Goal: Task Accomplishment & Management: Manage account settings

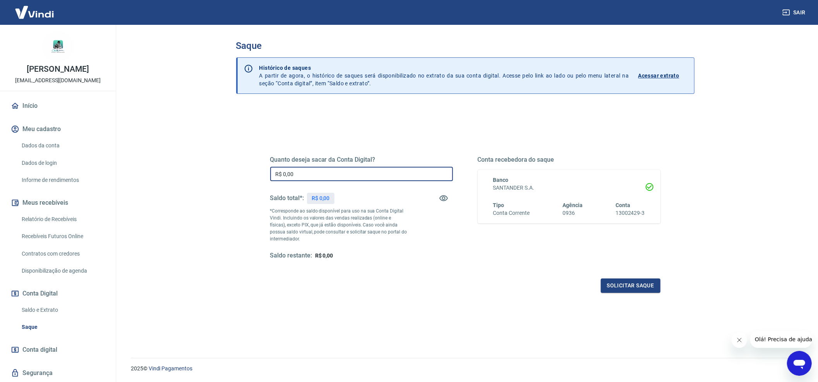
click at [351, 171] on input "R$ 0,00" at bounding box center [361, 174] width 183 height 14
click at [463, 310] on div "Quanto deseja sacar da Conta Digital? R$ 0,00 ​ Saldo total*: R$ 0,00 *Correspo…" at bounding box center [465, 255] width 459 height 299
